Goal: Task Accomplishment & Management: Manage account settings

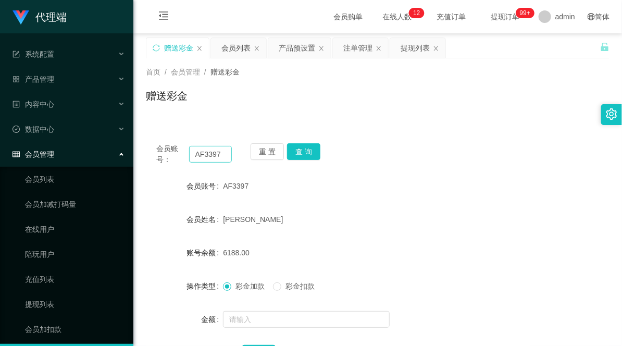
click at [207, 159] on input "AF3397" at bounding box center [210, 154] width 43 height 17
drag, startPoint x: 373, startPoint y: 136, endPoint x: 392, endPoint y: 85, distance: 53.8
click at [375, 132] on div "会员账号： AF3397 重 置 查 询 会员账号 AF3397 会员姓名 Brenda Goh 账号余额 6188.00 操作类型 彩金加款 彩金扣款 金额…" at bounding box center [378, 253] width 464 height 266
click at [299, 153] on button "查 询" at bounding box center [303, 151] width 33 height 17
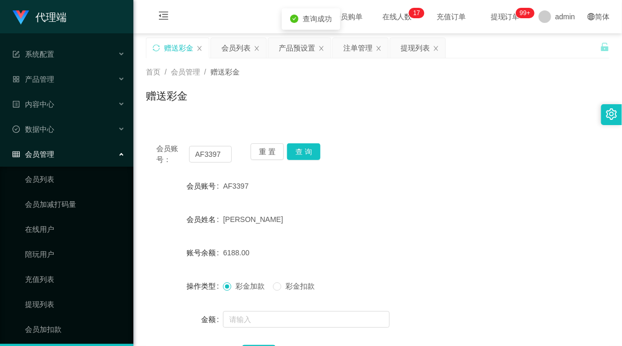
click at [382, 195] on div "AF3397" at bounding box center [358, 186] width 271 height 21
click at [251, 313] on input "text" at bounding box center [306, 319] width 167 height 17
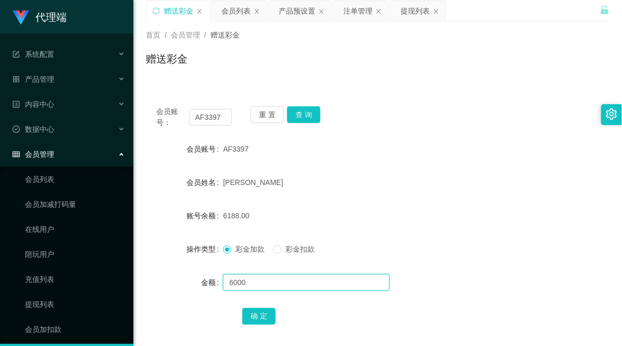
scroll to position [58, 0]
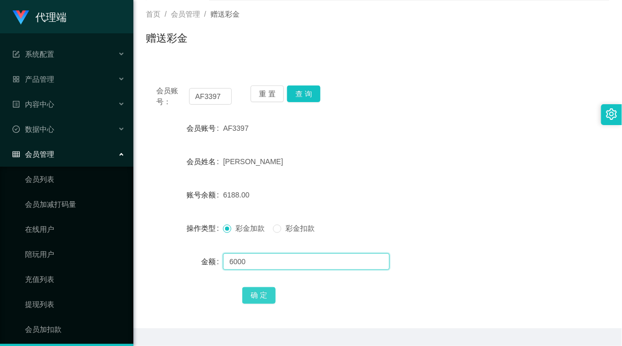
type input "6000"
click at [266, 292] on button "确 定" at bounding box center [258, 295] width 33 height 17
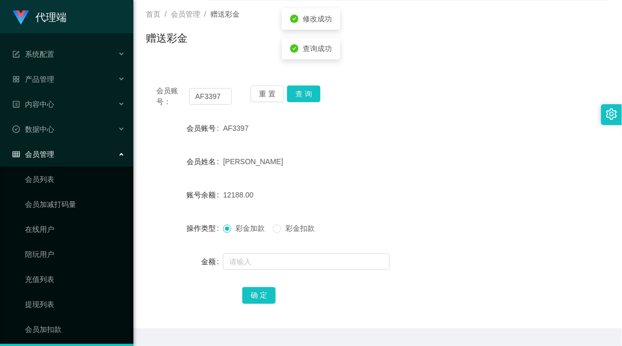
drag, startPoint x: 476, startPoint y: 149, endPoint x: 525, endPoint y: 102, distance: 68.6
click at [481, 146] on form "会员账号 AF3397 会员姓名 Brenda Goh 账号余额 12188.00 操作类型 彩金加款 彩金扣款 金额 确 定" at bounding box center [378, 212] width 464 height 188
click at [206, 92] on input "AF3397" at bounding box center [210, 96] width 43 height 17
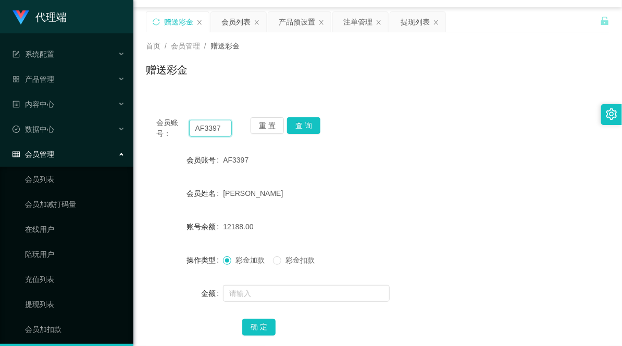
scroll to position [0, 0]
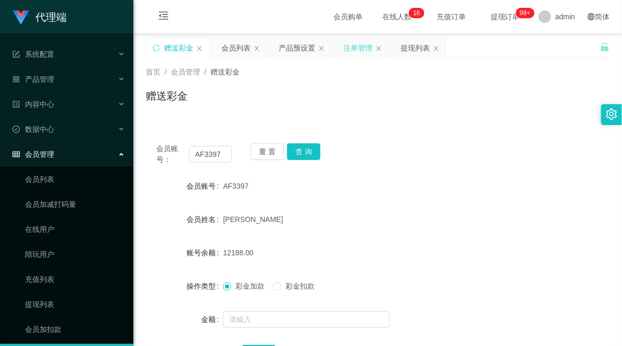
click at [354, 44] on div "注单管理" at bounding box center [357, 48] width 29 height 20
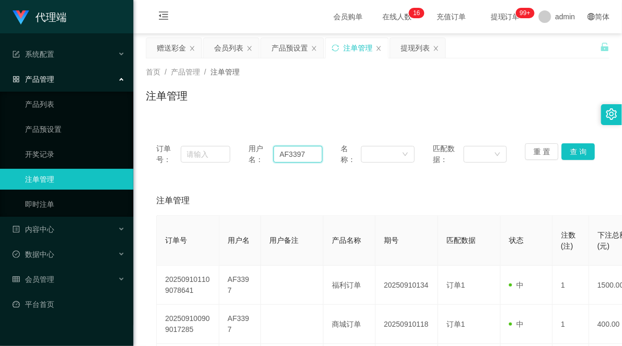
click at [291, 159] on input "AF3397" at bounding box center [298, 154] width 49 height 17
click at [576, 150] on button "查 询" at bounding box center [578, 151] width 33 height 17
click at [279, 51] on div "产品预设置" at bounding box center [290, 48] width 36 height 20
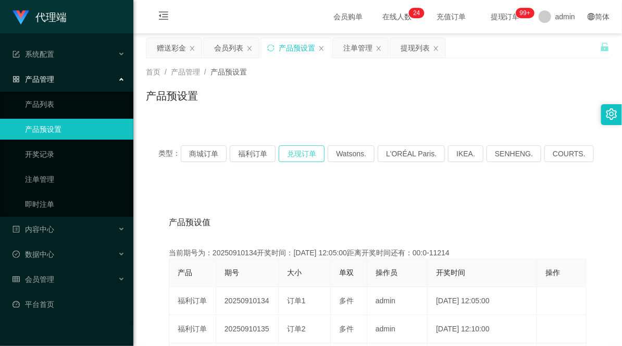
click at [308, 149] on button "兑现订单" at bounding box center [302, 153] width 46 height 17
click at [216, 152] on button "商城订单" at bounding box center [204, 153] width 46 height 17
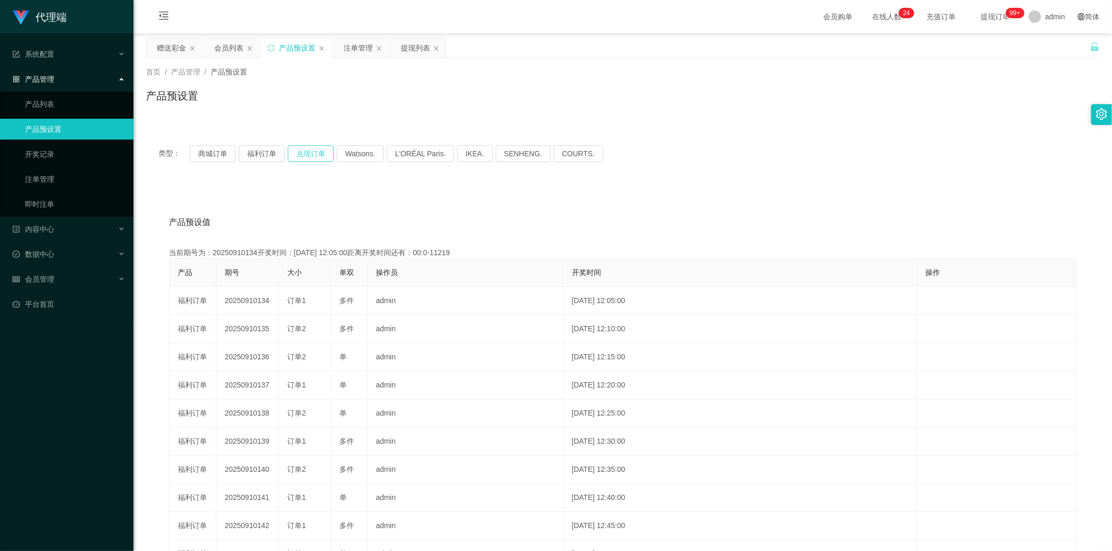
click at [302, 148] on button "兑现订单" at bounding box center [311, 153] width 46 height 17
click at [622, 23] on span "admin" at bounding box center [1055, 16] width 20 height 33
click at [622, 19] on div "admin" at bounding box center [1046, 16] width 49 height 33
click at [622, 45] on span "退出登录" at bounding box center [1044, 45] width 29 height 8
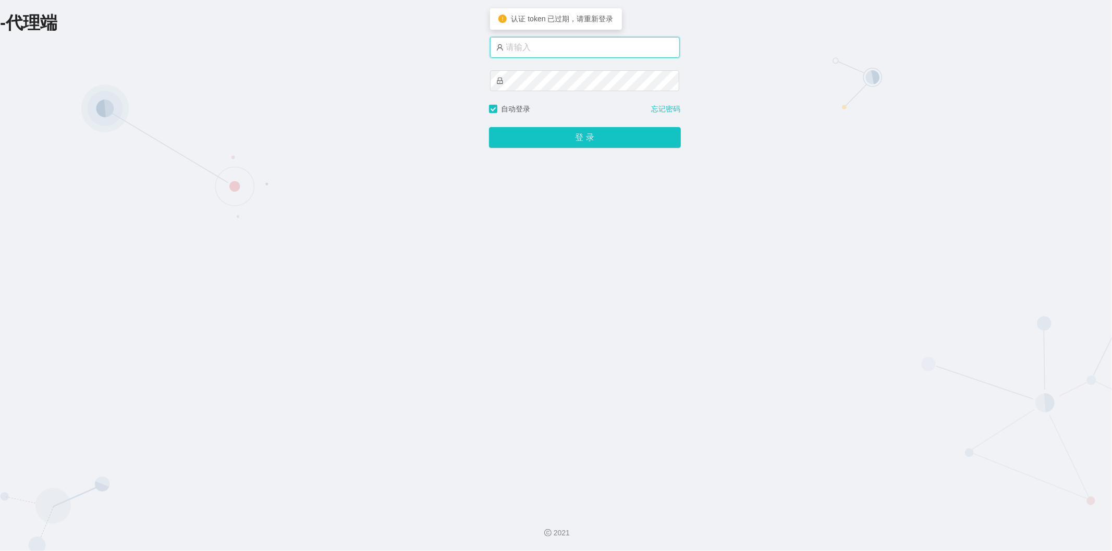
type input "admin"
click at [538, 133] on button "登 录" at bounding box center [585, 137] width 192 height 21
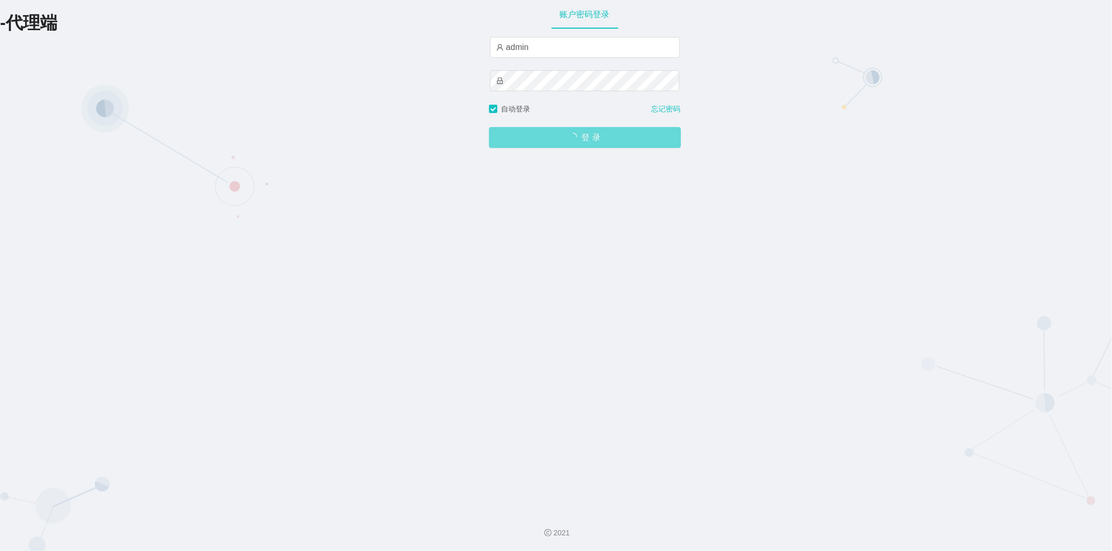
click at [597, 143] on div "登 录" at bounding box center [585, 131] width 192 height 33
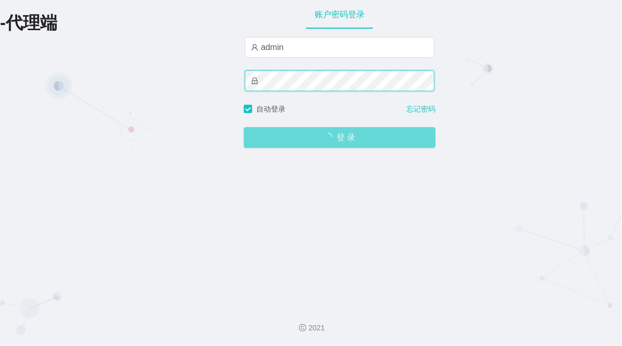
click at [244, 127] on button "登 录" at bounding box center [340, 137] width 192 height 21
click at [331, 142] on span "登 录" at bounding box center [340, 137] width 192 height 8
click at [340, 140] on span "登 录" at bounding box center [340, 137] width 192 height 8
click at [318, 138] on span "登 录" at bounding box center [340, 137] width 192 height 8
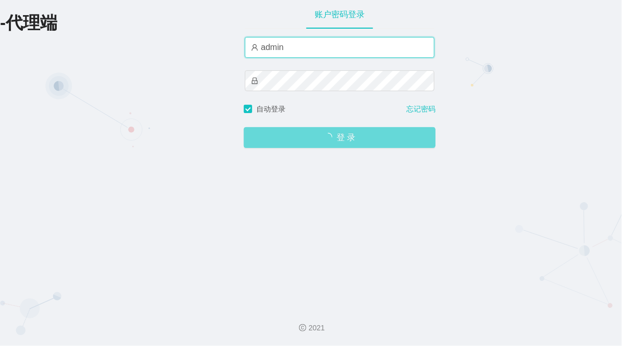
click at [316, 50] on input "admin" at bounding box center [340, 47] width 190 height 21
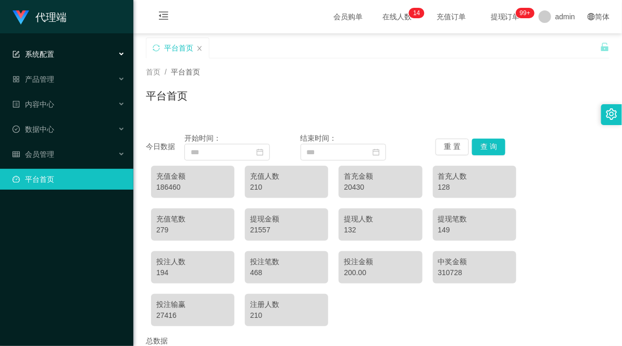
click at [75, 56] on div "系统配置" at bounding box center [66, 54] width 133 height 21
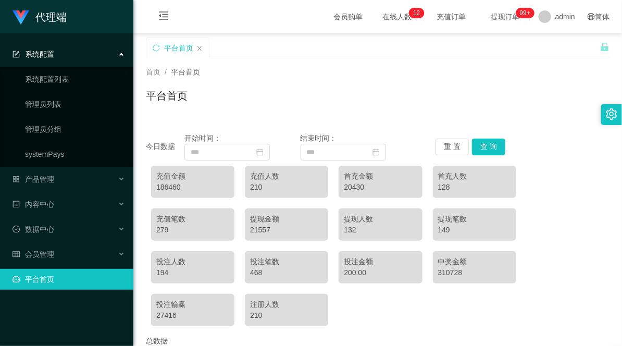
click at [90, 53] on div "系统配置" at bounding box center [66, 54] width 133 height 21
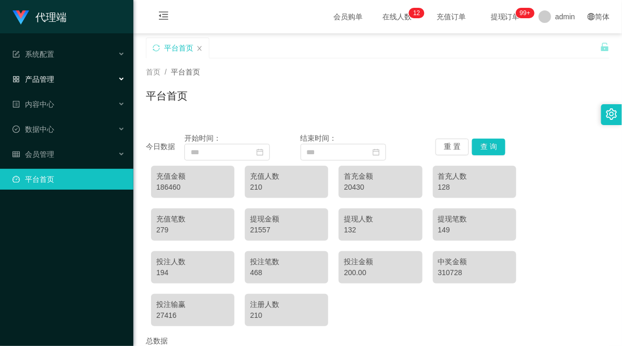
click at [83, 85] on div "产品管理" at bounding box center [66, 79] width 133 height 21
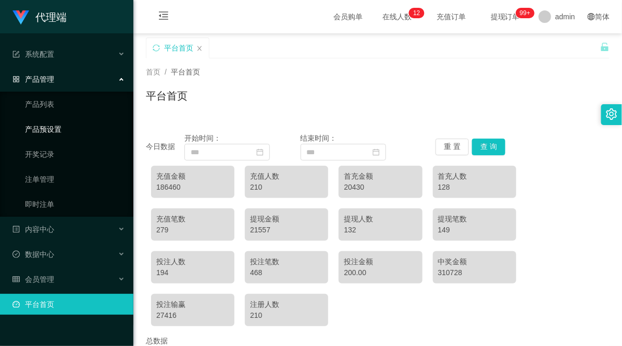
click at [51, 132] on link "产品预设置" at bounding box center [75, 129] width 100 height 21
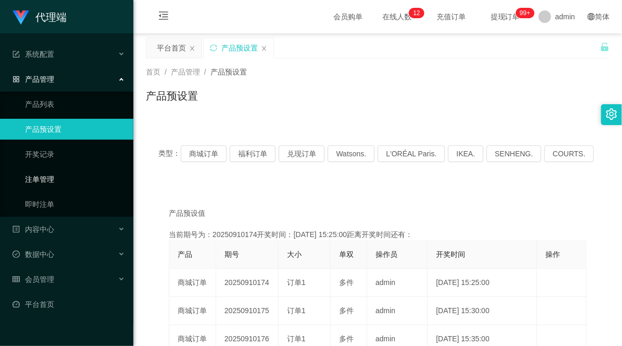
click at [58, 179] on link "注单管理" at bounding box center [75, 179] width 100 height 21
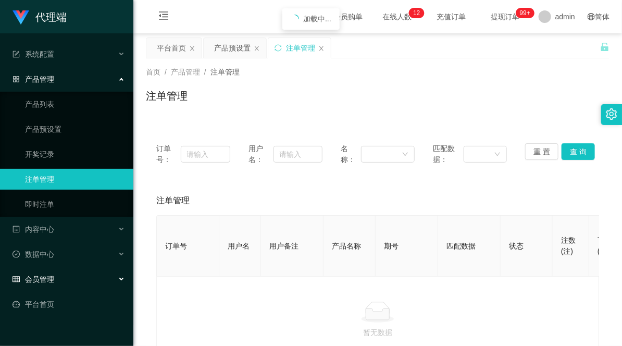
click at [79, 275] on div "会员管理" at bounding box center [66, 279] width 133 height 21
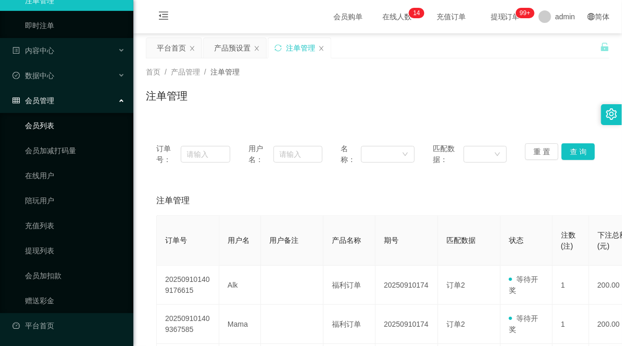
click at [40, 122] on link "会员列表" at bounding box center [75, 125] width 100 height 21
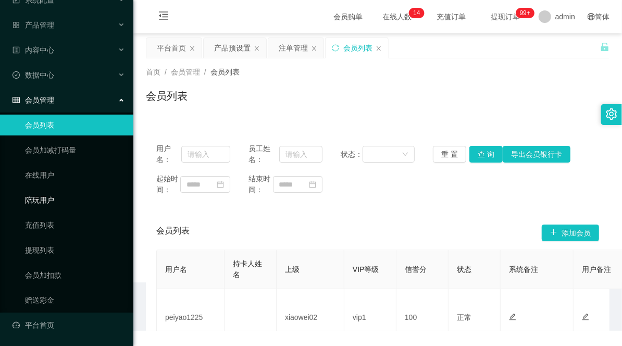
scroll to position [54, 0]
click at [50, 251] on link "提现列表" at bounding box center [75, 250] width 100 height 21
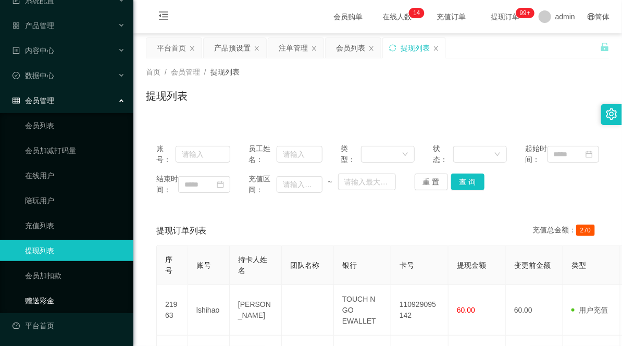
click at [42, 300] on link "赠送彩金" at bounding box center [75, 300] width 100 height 21
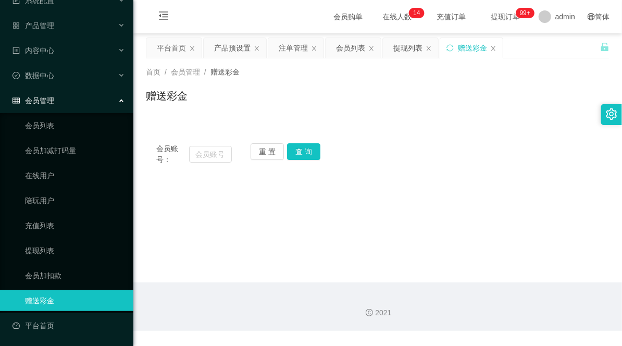
click at [77, 102] on div "会员管理" at bounding box center [66, 100] width 133 height 21
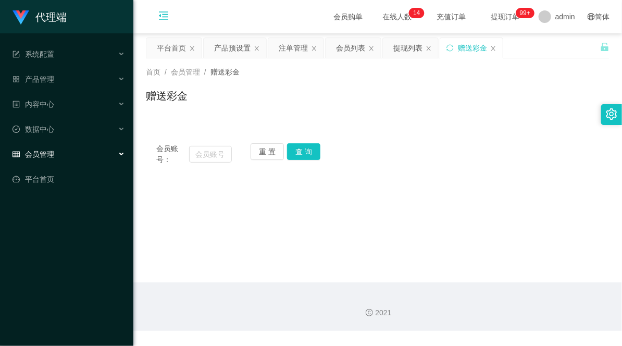
click at [165, 14] on icon "图标: menu-fold" at bounding box center [163, 15] width 10 height 10
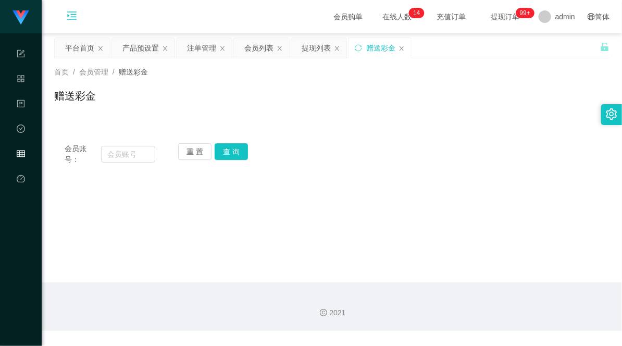
click at [347, 112] on div "首页 / 会员管理 / 赠送彩金 / 赠送彩金" at bounding box center [332, 89] width 581 height 62
click at [417, 165] on div "会员账号： 重 置 查 询" at bounding box center [332, 154] width 556 height 22
click at [197, 51] on div "注单管理" at bounding box center [201, 48] width 29 height 20
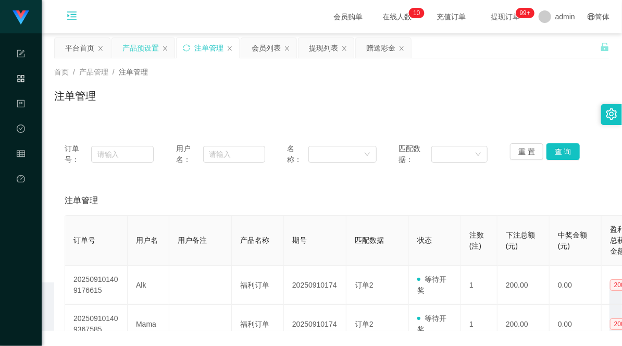
click at [152, 54] on div "产品预设置" at bounding box center [140, 48] width 36 height 20
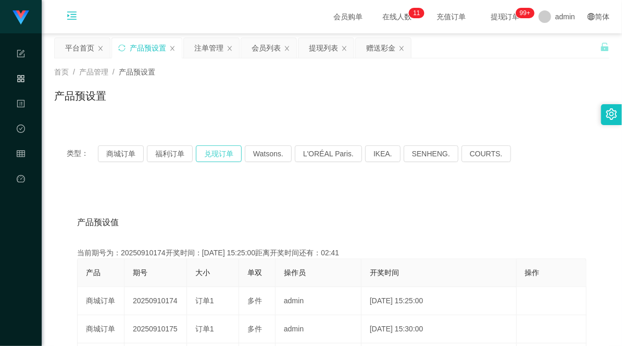
click at [220, 149] on button "兑现订单" at bounding box center [219, 153] width 46 height 17
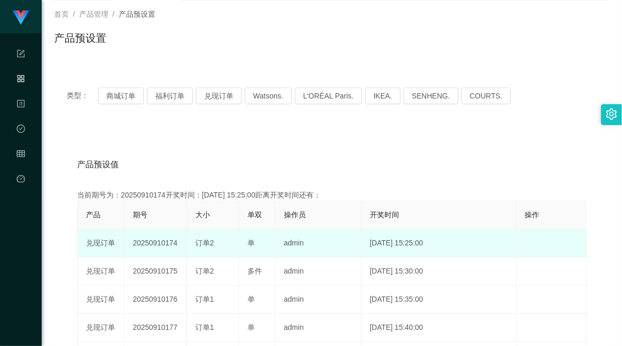
drag, startPoint x: 196, startPoint y: 244, endPoint x: 262, endPoint y: 245, distance: 65.7
click at [262, 245] on tr "兑现订单 20250910174 订单2 单 admin [DATE] 15:25:00 编 辑 限制投注" at bounding box center [332, 243] width 509 height 28
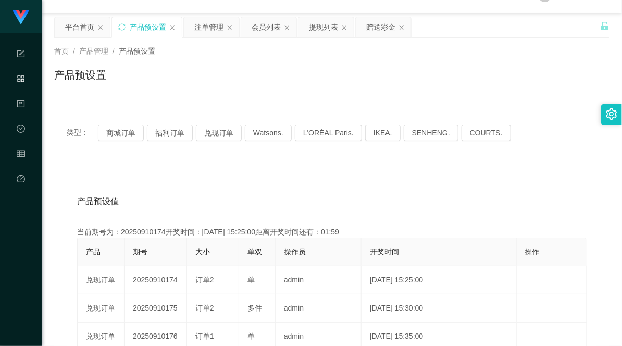
scroll to position [0, 0]
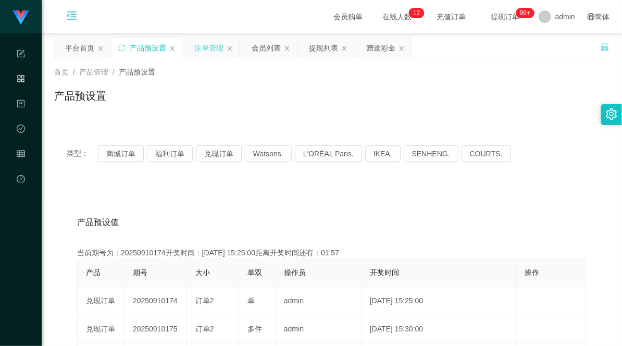
click at [216, 49] on div "注单管理" at bounding box center [208, 48] width 29 height 20
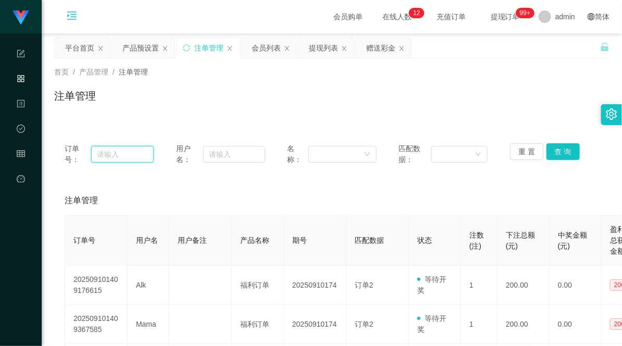
click at [115, 150] on input "text" at bounding box center [122, 154] width 63 height 17
click at [240, 154] on input "text" at bounding box center [234, 154] width 62 height 17
paste input "AF3397"
type input "AF3397"
drag, startPoint x: 556, startPoint y: 147, endPoint x: 548, endPoint y: 153, distance: 10.1
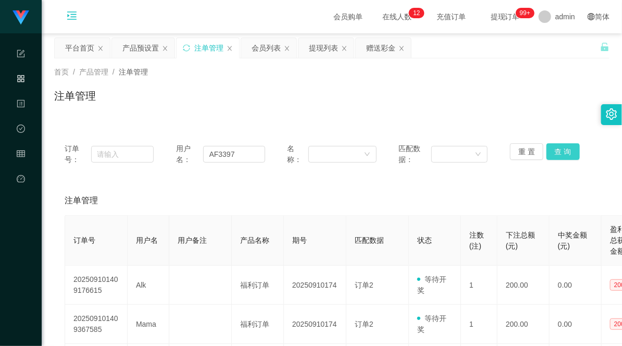
click at [556, 147] on button "查 询" at bounding box center [563, 151] width 33 height 17
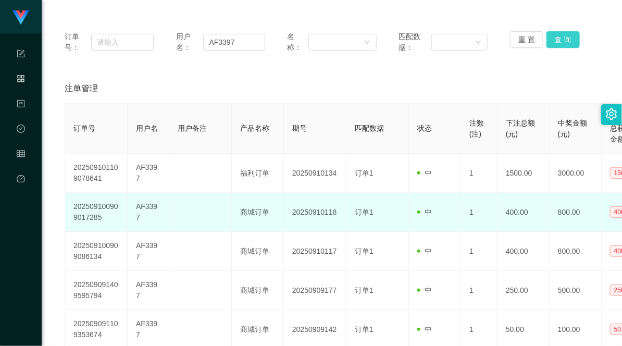
scroll to position [116, 0]
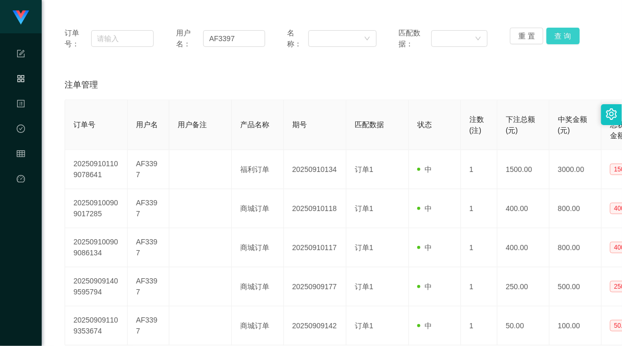
click at [556, 43] on button "查 询" at bounding box center [563, 36] width 33 height 17
click at [554, 43] on button "查 询" at bounding box center [563, 36] width 33 height 17
click at [557, 38] on button "查 询" at bounding box center [563, 36] width 33 height 17
click at [556, 40] on button "查 询" at bounding box center [563, 36] width 33 height 17
click at [560, 29] on button "查 询" at bounding box center [563, 36] width 33 height 17
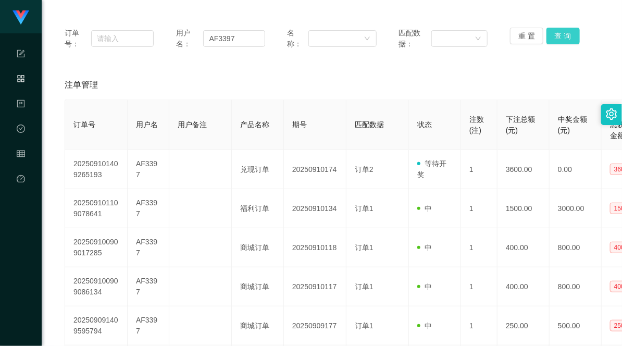
click at [558, 37] on button "查 询" at bounding box center [563, 36] width 33 height 17
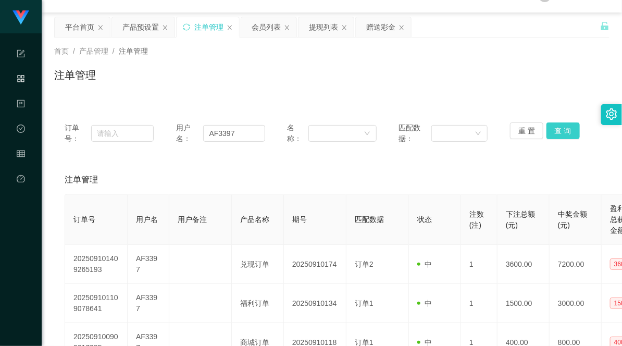
scroll to position [0, 0]
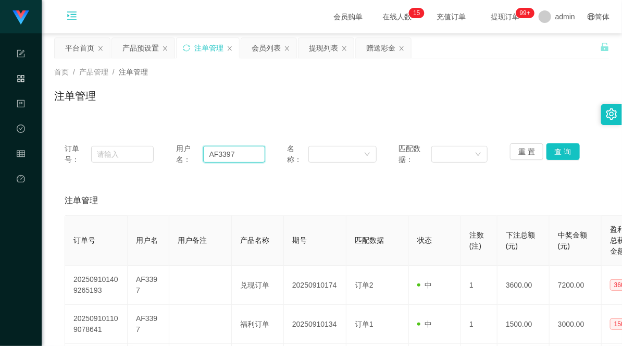
click at [214, 156] on input "AF3397" at bounding box center [234, 154] width 62 height 17
drag, startPoint x: 214, startPoint y: 156, endPoint x: 225, endPoint y: 156, distance: 10.9
click at [214, 157] on input "AF3397" at bounding box center [234, 154] width 62 height 17
click at [384, 45] on div "赠送彩金" at bounding box center [380, 48] width 29 height 20
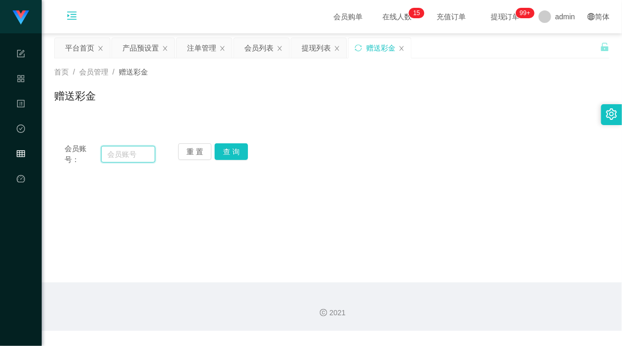
click at [126, 152] on input "text" at bounding box center [128, 154] width 55 height 17
paste input "AF3397"
type input "AF3397"
click at [230, 150] on button "查 询" at bounding box center [231, 151] width 33 height 17
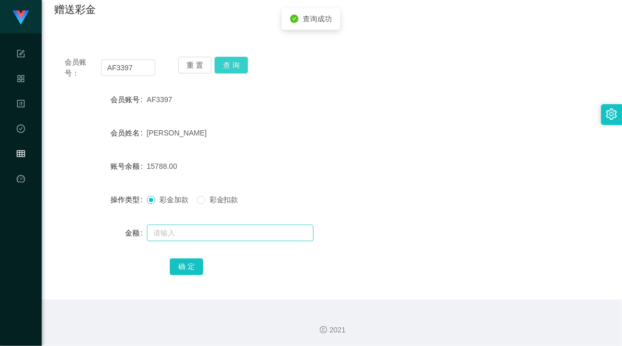
scroll to position [89, 0]
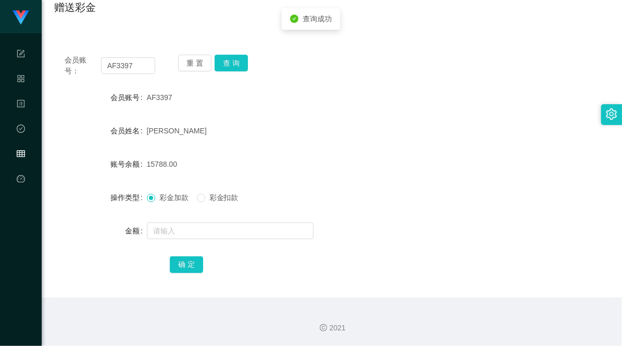
click at [228, 193] on span "彩金扣款" at bounding box center [224, 197] width 38 height 8
click at [213, 227] on input "text" at bounding box center [230, 231] width 167 height 17
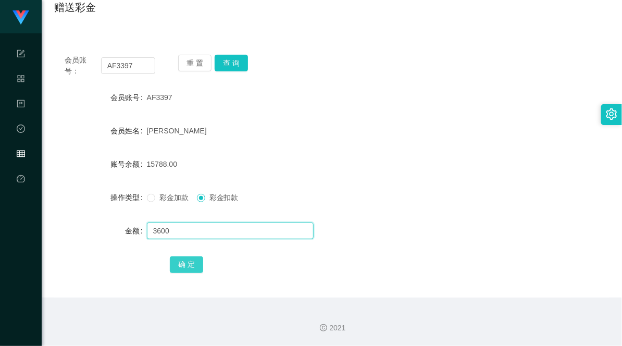
type input "3600"
click at [180, 266] on button "确 定" at bounding box center [186, 264] width 33 height 17
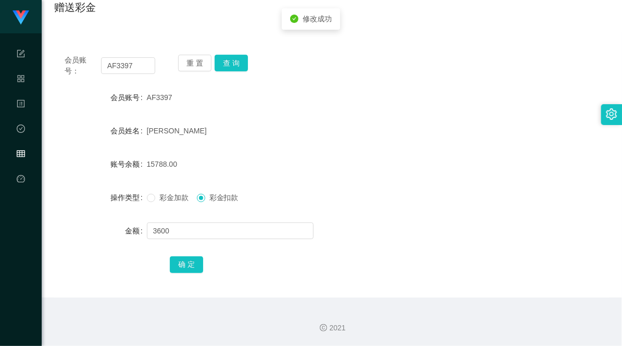
click at [441, 209] on form "会员账号 AF3397 会员姓名 [PERSON_NAME] 账号余额 15788.00 操作类型 彩金加款 彩金扣款 金额 3600 确 定" at bounding box center [332, 181] width 556 height 188
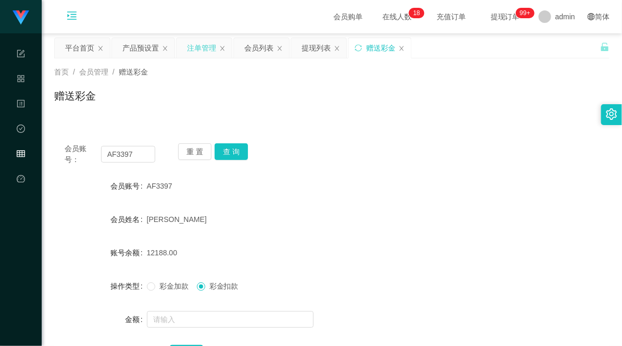
click at [196, 48] on div "注单管理" at bounding box center [201, 48] width 29 height 20
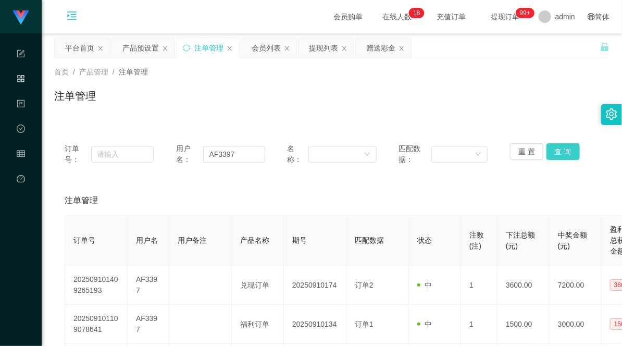
click at [558, 152] on button "查 询" at bounding box center [563, 151] width 33 height 17
click at [558, 153] on button "查 询" at bounding box center [563, 151] width 33 height 17
click at [318, 47] on div "提现列表" at bounding box center [323, 48] width 29 height 20
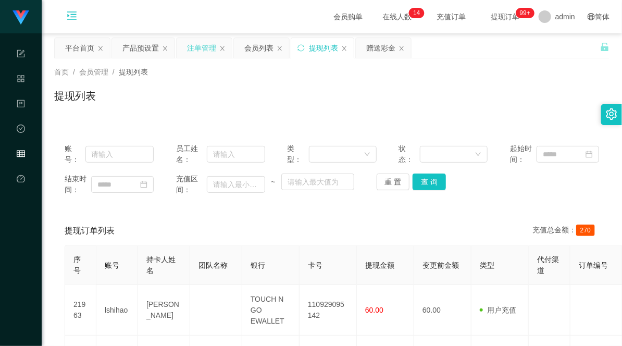
click at [214, 46] on div "注单管理" at bounding box center [201, 48] width 29 height 20
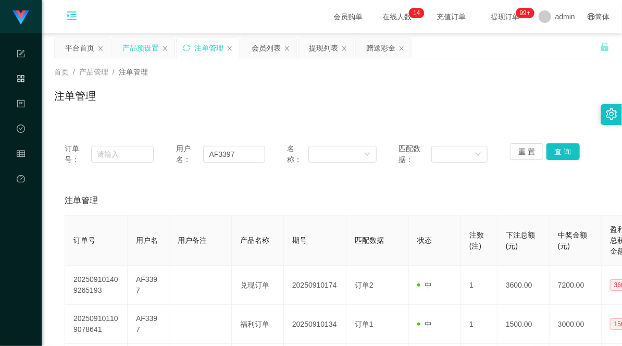
click at [136, 51] on div "产品预设置" at bounding box center [140, 48] width 36 height 20
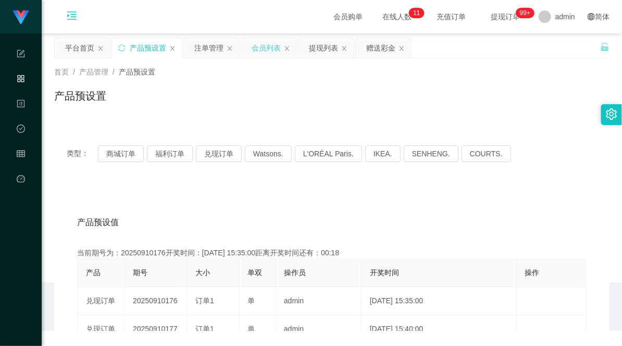
click at [264, 53] on div "会员列表" at bounding box center [266, 48] width 29 height 20
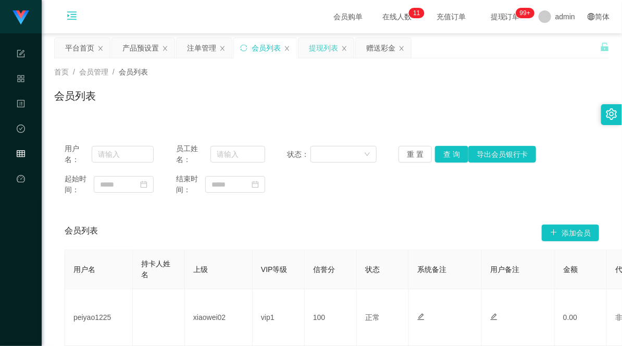
click at [326, 49] on div "提现列表" at bounding box center [323, 48] width 29 height 20
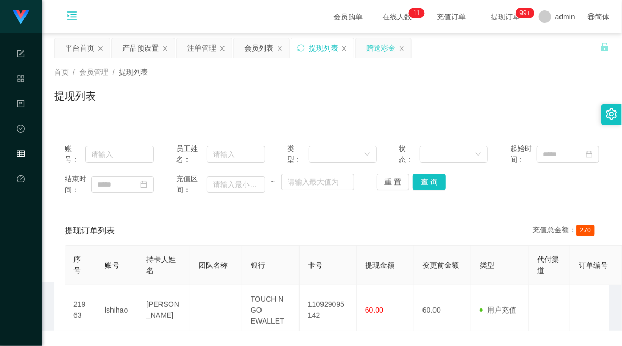
click at [387, 44] on div "赠送彩金" at bounding box center [380, 48] width 29 height 20
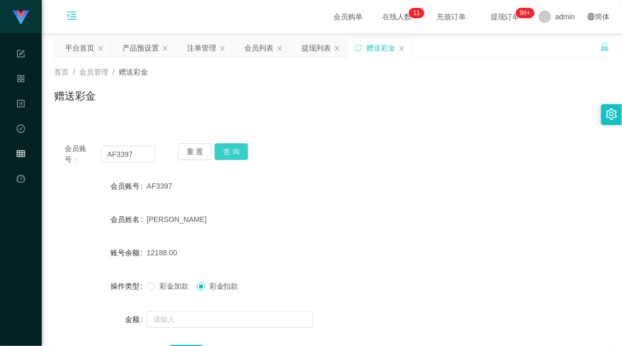
click at [240, 146] on button "查 询" at bounding box center [231, 151] width 33 height 17
click at [238, 148] on button "查 询" at bounding box center [231, 151] width 33 height 17
drag, startPoint x: 378, startPoint y: 138, endPoint x: 392, endPoint y: 131, distance: 15.9
click at [379, 138] on div "会员账号： AF3397 重 置 查 询 会员账号 AF3397 会员姓名 [PERSON_NAME] 账号余额 12188.00 操作类型 彩金加款 彩金扣…" at bounding box center [332, 259] width 556 height 253
click at [231, 150] on button "查 询" at bounding box center [231, 151] width 33 height 17
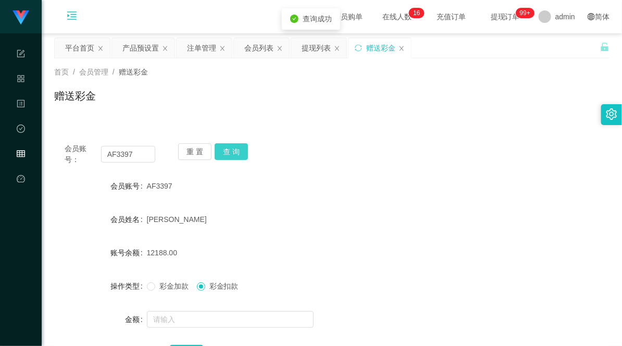
click at [233, 156] on button "查 询" at bounding box center [231, 151] width 33 height 17
drag, startPoint x: 134, startPoint y: 157, endPoint x: 91, endPoint y: 157, distance: 42.7
click at [91, 157] on div "会员账号： AF3397" at bounding box center [110, 154] width 91 height 22
click at [345, 146] on div "会员账号： AF3397 重 置 查 询" at bounding box center [332, 154] width 556 height 22
click at [257, 48] on div "会员列表" at bounding box center [258, 48] width 29 height 20
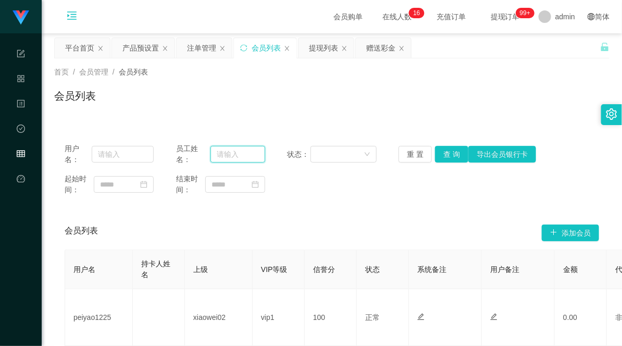
click at [242, 157] on input "text" at bounding box center [238, 154] width 55 height 17
paste input "AF3397"
type input "AF3397"
drag, startPoint x: 451, startPoint y: 155, endPoint x: 482, endPoint y: 124, distance: 43.9
click at [451, 155] on button "查 询" at bounding box center [451, 154] width 33 height 17
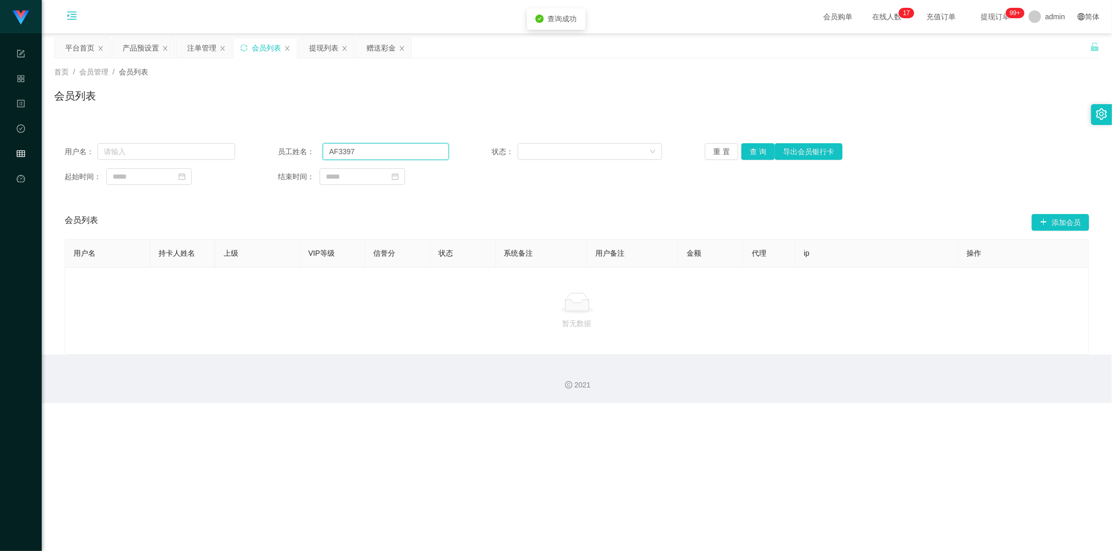
drag, startPoint x: 345, startPoint y: 155, endPoint x: 223, endPoint y: 162, distance: 122.1
click at [230, 157] on div "用户名： 员工姓名： AF3397 状态： 重 置 查 询 导出会员银行卡" at bounding box center [577, 151] width 1024 height 17
click at [140, 157] on input "text" at bounding box center [166, 151] width 138 height 17
paste input "AF3397"
type input "AF3397"
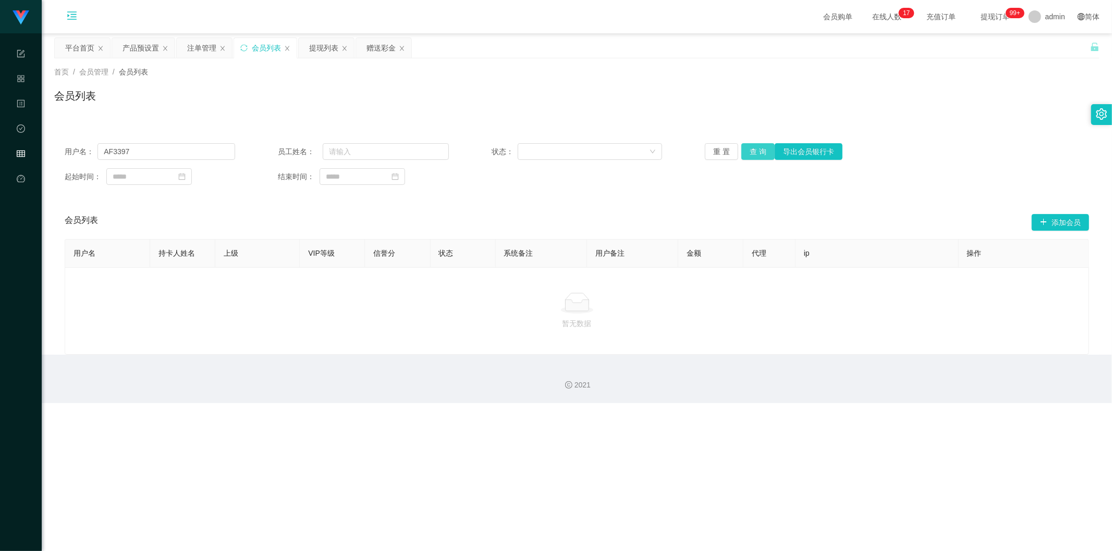
click at [622, 154] on button "查 询" at bounding box center [757, 151] width 33 height 17
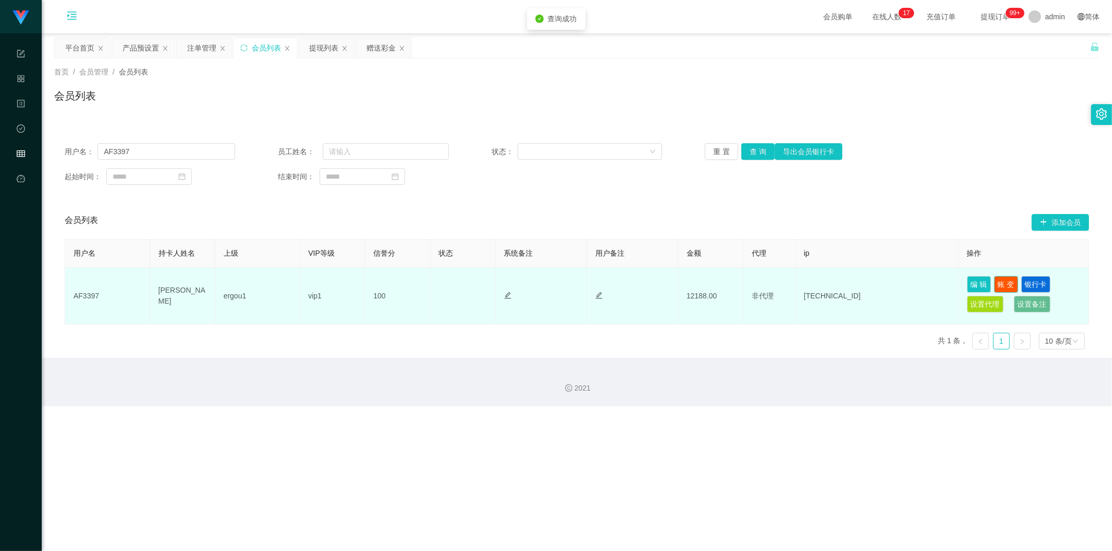
click at [622, 280] on button "账 变" at bounding box center [1006, 284] width 24 height 17
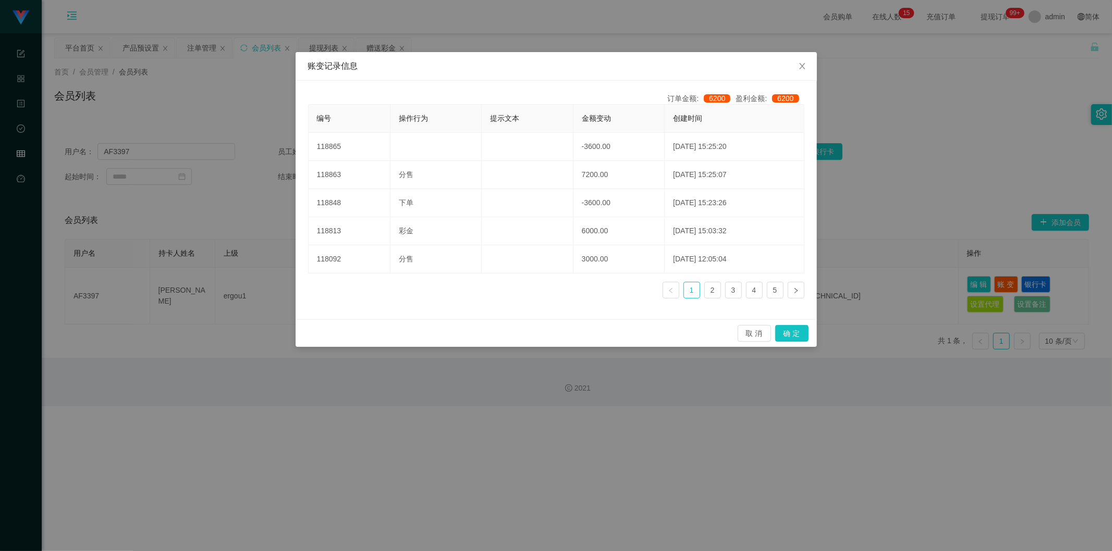
click at [622, 84] on div "账变记录信息 订单金额: 6200 盈利金额: 6200 编号 操作行为 提示文本 金额变动 创建时间 118865 -3600.00 [DATE] 15:2…" at bounding box center [556, 275] width 1112 height 551
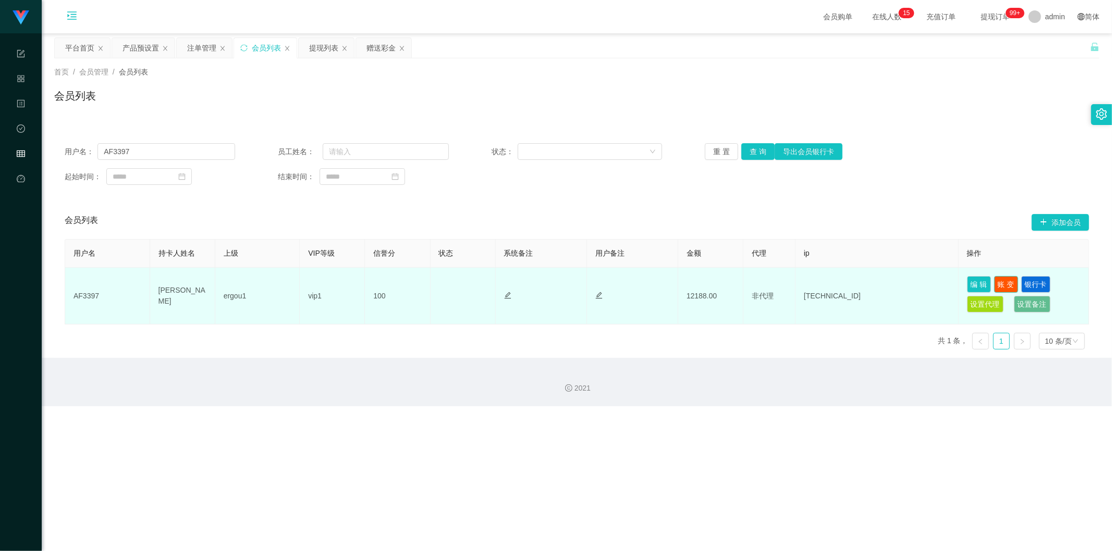
click at [622, 287] on button "账 变" at bounding box center [1006, 284] width 24 height 17
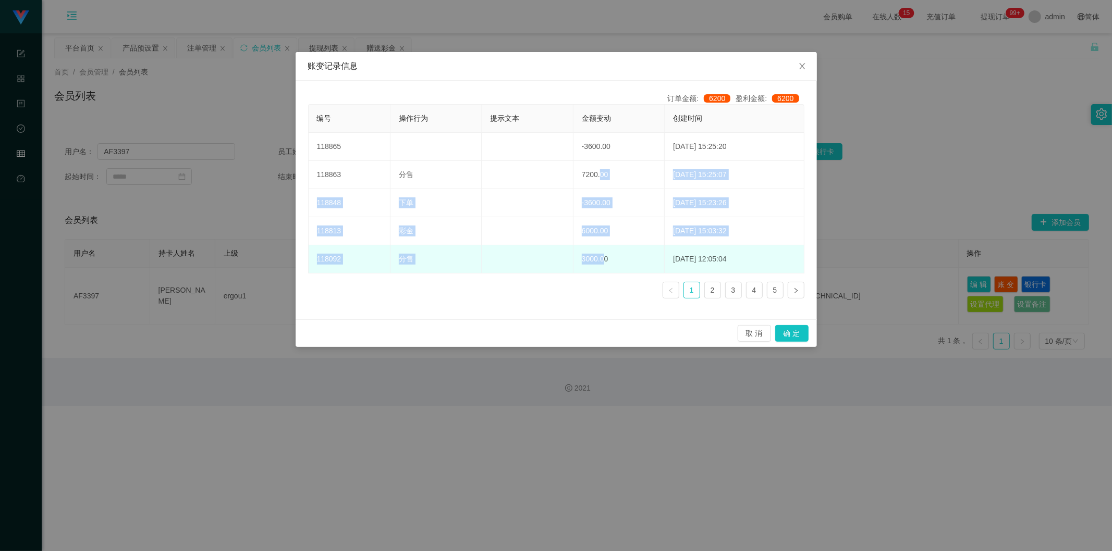
drag, startPoint x: 585, startPoint y: 170, endPoint x: 589, endPoint y: 251, distance: 81.4
click at [589, 251] on tbody "118865 -3600.00 [DATE] 15:25:20 118863 分售 7200.00 [DATE] 15:25:07 118848 下单 -36…" at bounding box center [557, 203] width 496 height 141
click at [610, 248] on td "3000.00" at bounding box center [619, 259] width 92 height 28
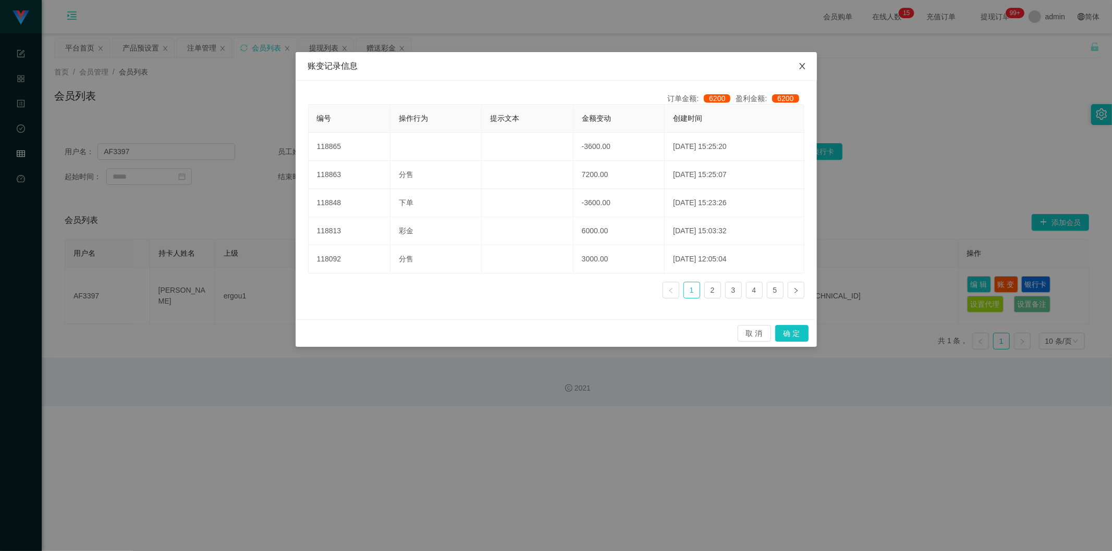
click at [622, 69] on icon "图标: close" at bounding box center [802, 66] width 8 height 8
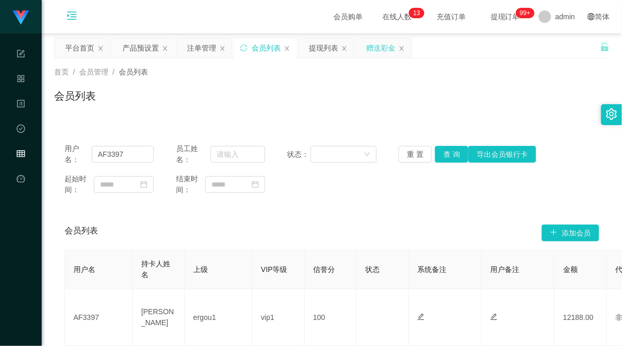
click at [373, 48] on div "赠送彩金" at bounding box center [380, 48] width 29 height 20
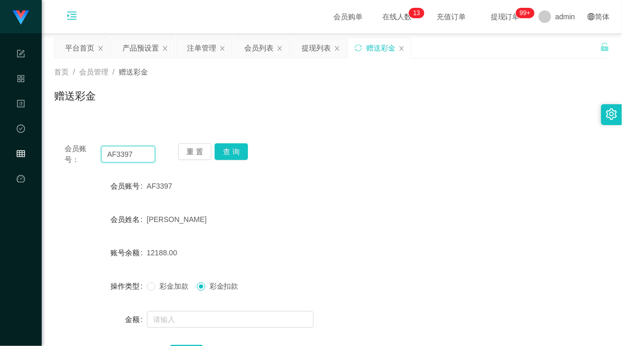
drag, startPoint x: 137, startPoint y: 154, endPoint x: 79, endPoint y: 151, distance: 58.5
click at [79, 151] on div "会员账号： AF3397" at bounding box center [110, 154] width 91 height 22
click at [235, 150] on button "查 询" at bounding box center [231, 151] width 33 height 17
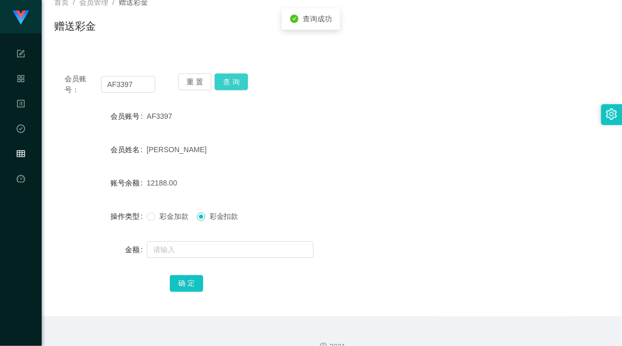
scroll to position [89, 0]
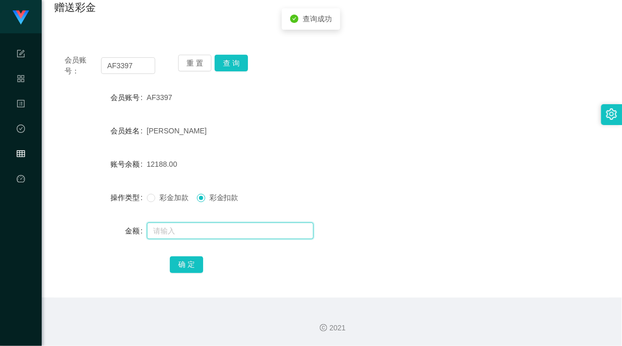
click at [192, 236] on input "text" at bounding box center [230, 231] width 167 height 17
type input "15788"
drag, startPoint x: 190, startPoint y: 229, endPoint x: 137, endPoint y: 228, distance: 53.2
click at [137, 228] on div "金额 15788" at bounding box center [332, 230] width 556 height 21
click at [189, 226] on input "15788" at bounding box center [230, 231] width 167 height 17
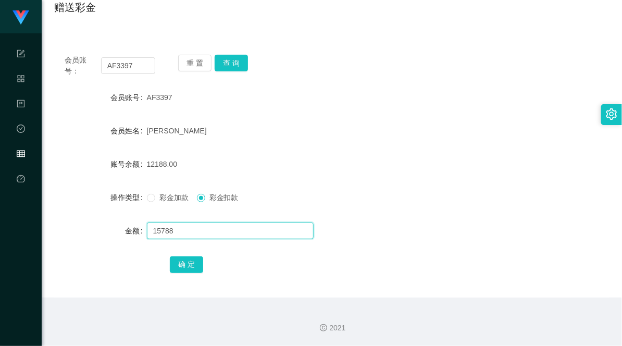
drag, startPoint x: 174, startPoint y: 231, endPoint x: 153, endPoint y: 234, distance: 21.5
click at [153, 234] on input "15788" at bounding box center [230, 231] width 167 height 17
click at [188, 231] on input "text" at bounding box center [230, 231] width 167 height 17
click at [176, 228] on input "text" at bounding box center [230, 231] width 167 height 17
type input "1"
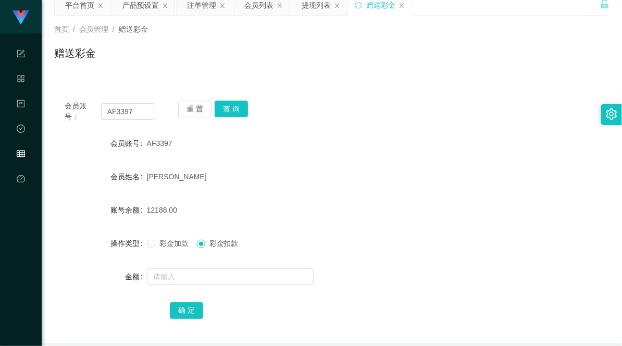
scroll to position [30, 0]
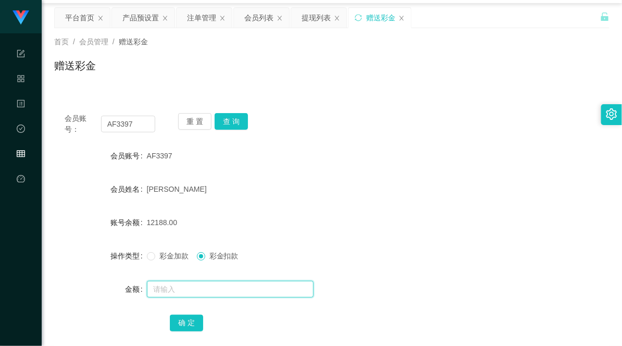
drag, startPoint x: 201, startPoint y: 292, endPoint x: 184, endPoint y: 287, distance: 17.5
click at [199, 292] on input "text" at bounding box center [230, 289] width 167 height 17
type input "25100"
click at [186, 288] on input "25100" at bounding box center [230, 289] width 167 height 17
drag, startPoint x: 191, startPoint y: 289, endPoint x: 122, endPoint y: 289, distance: 68.8
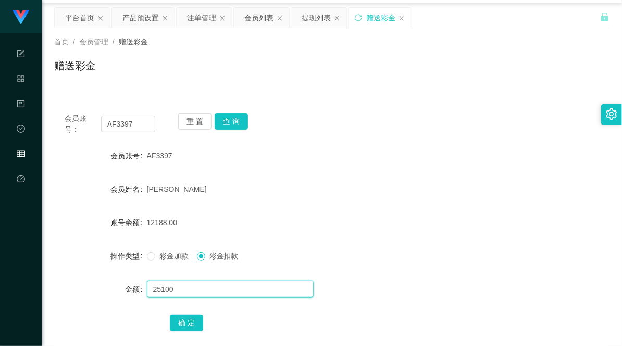
click at [122, 289] on div "金额 25100" at bounding box center [332, 289] width 556 height 21
click at [211, 291] on input "25100" at bounding box center [230, 289] width 167 height 17
drag, startPoint x: 153, startPoint y: 286, endPoint x: 191, endPoint y: 290, distance: 37.8
click at [181, 289] on input "25100" at bounding box center [230, 289] width 167 height 17
click at [191, 290] on input "25100" at bounding box center [230, 289] width 167 height 17
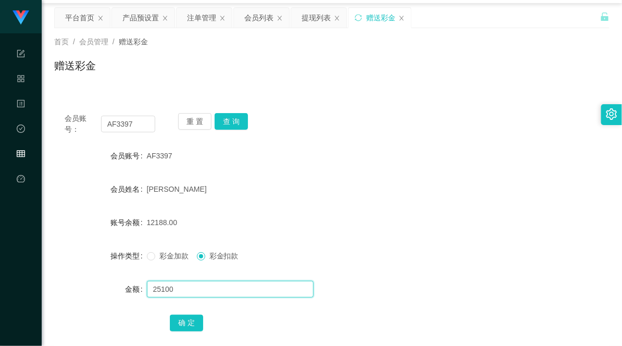
drag, startPoint x: 171, startPoint y: 291, endPoint x: 132, endPoint y: 292, distance: 38.6
click at [132, 292] on div "金额 25100" at bounding box center [332, 289] width 556 height 21
click at [176, 292] on input "25100" at bounding box center [230, 289] width 167 height 17
drag, startPoint x: 185, startPoint y: 292, endPoint x: 120, endPoint y: 293, distance: 64.1
click at [120, 293] on div "金额 25100" at bounding box center [332, 289] width 556 height 21
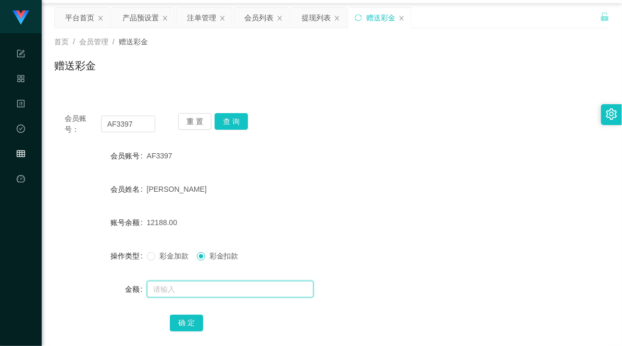
scroll to position [0, 0]
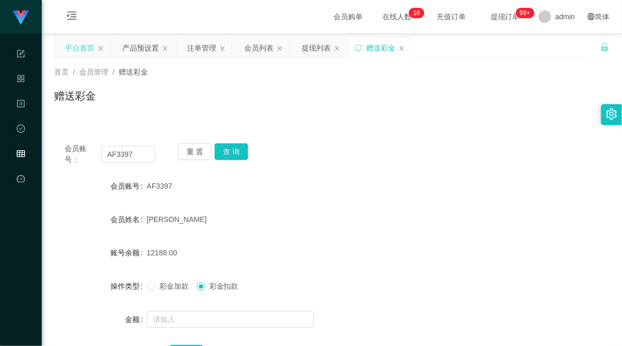
click at [82, 48] on div "平台首页" at bounding box center [79, 48] width 29 height 20
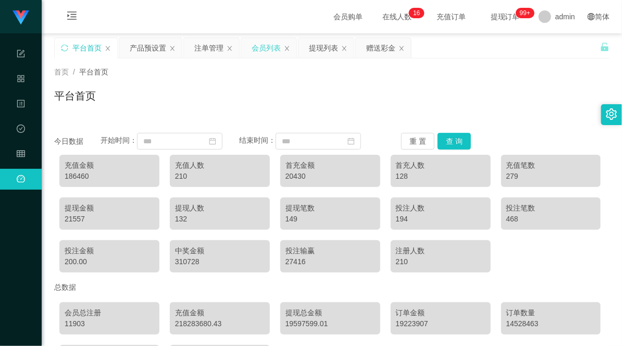
click at [267, 45] on div "会员列表" at bounding box center [266, 48] width 29 height 20
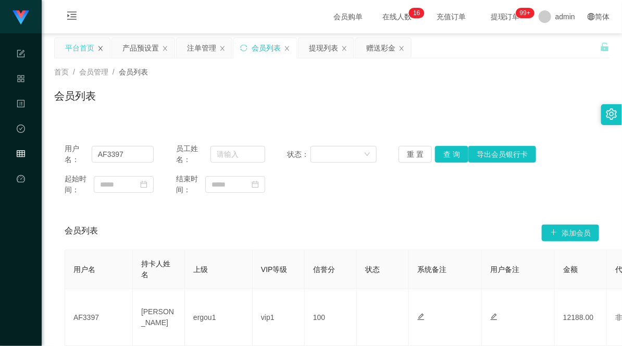
click at [102, 49] on icon "图标: close" at bounding box center [100, 48] width 6 height 6
drag, startPoint x: 139, startPoint y: 149, endPoint x: 55, endPoint y: 153, distance: 84.0
click at [60, 153] on div "用户名： AF3397 员工姓名： 状态： 重 置 查 询 导出会员银行卡 起始时间： 结束时间：" at bounding box center [332, 169] width 556 height 73
click at [444, 158] on button "查 询" at bounding box center [451, 154] width 33 height 17
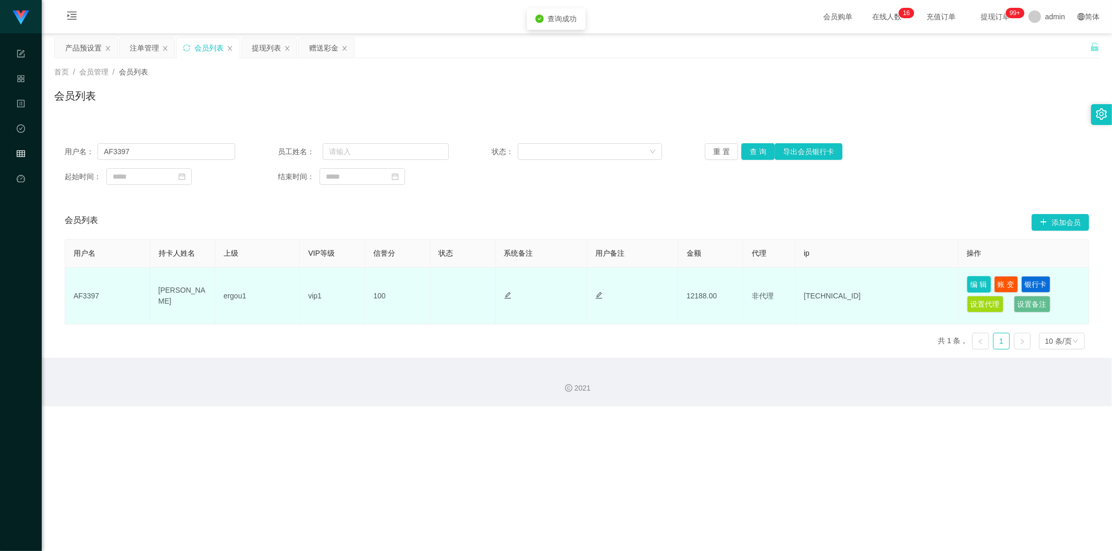
click at [622, 283] on button "编 辑" at bounding box center [979, 284] width 24 height 17
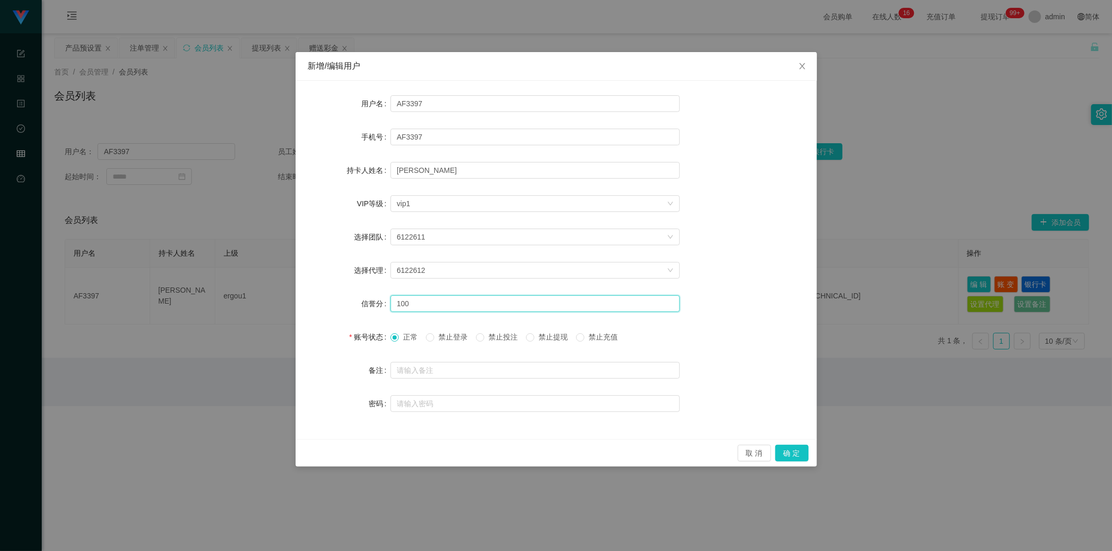
drag, startPoint x: 420, startPoint y: 305, endPoint x: 366, endPoint y: 299, distance: 53.5
click at [370, 299] on div "信誉分 100" at bounding box center [556, 303] width 496 height 21
type input "80"
drag, startPoint x: 793, startPoint y: 450, endPoint x: 798, endPoint y: 449, distance: 5.2
click at [622, 346] on button "确 定" at bounding box center [791, 453] width 33 height 17
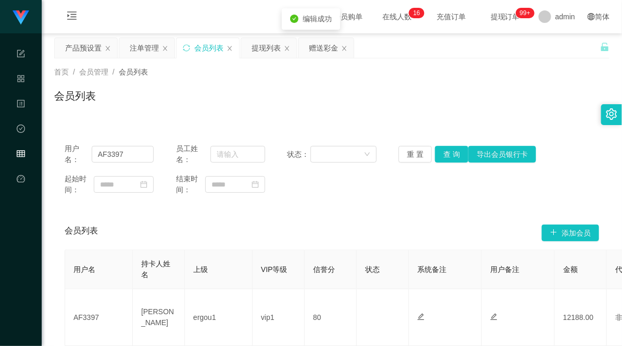
scroll to position [81, 0]
